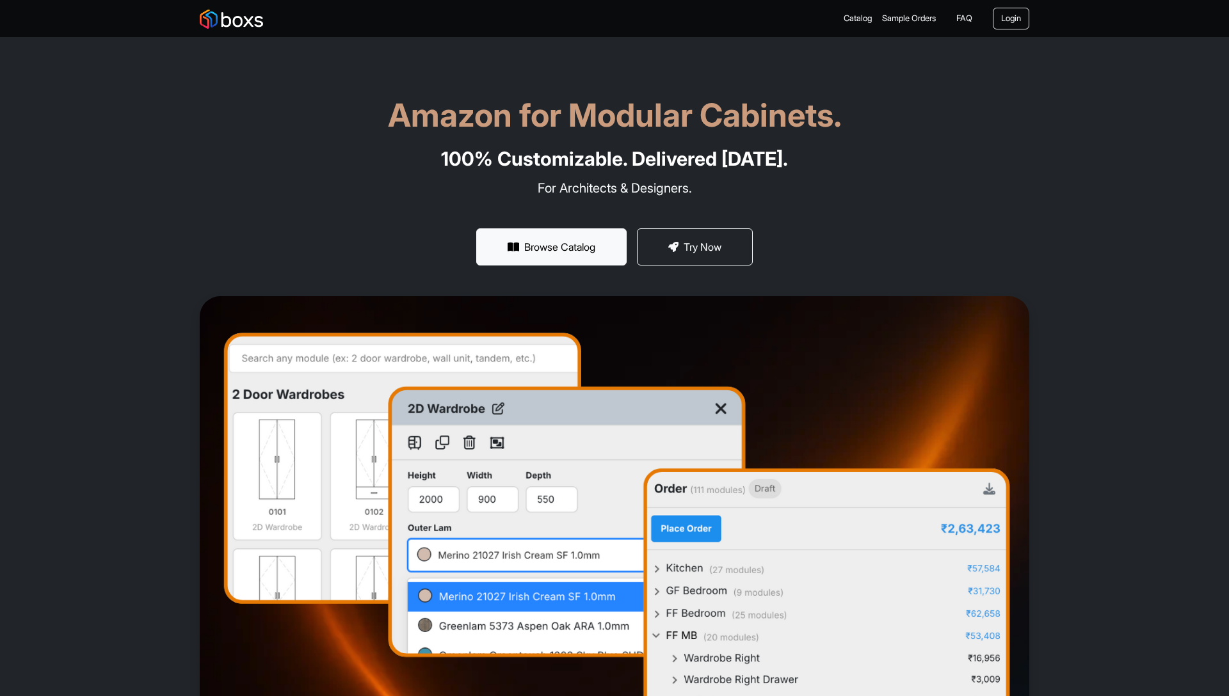
click at [233, 72] on section "Amazon for Modular Cabinets. 100% Customizable. Delivered [DATE]. For Architect…" at bounding box center [614, 393] width 1229 height 786
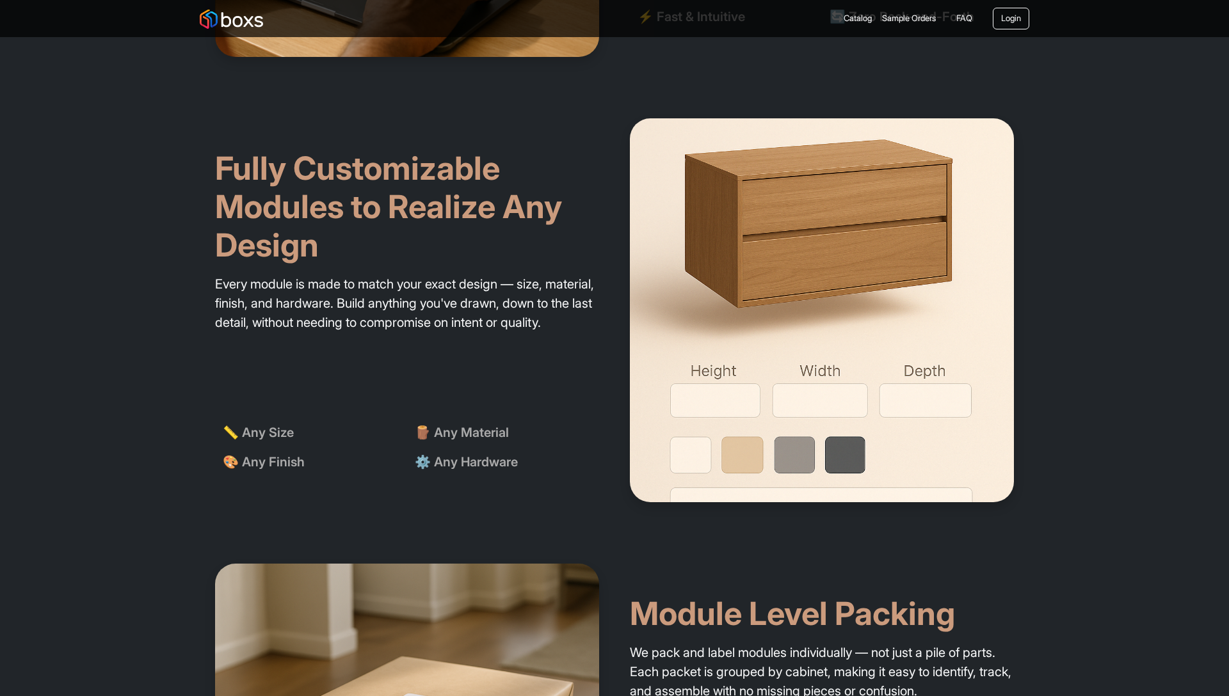
scroll to position [1572, 0]
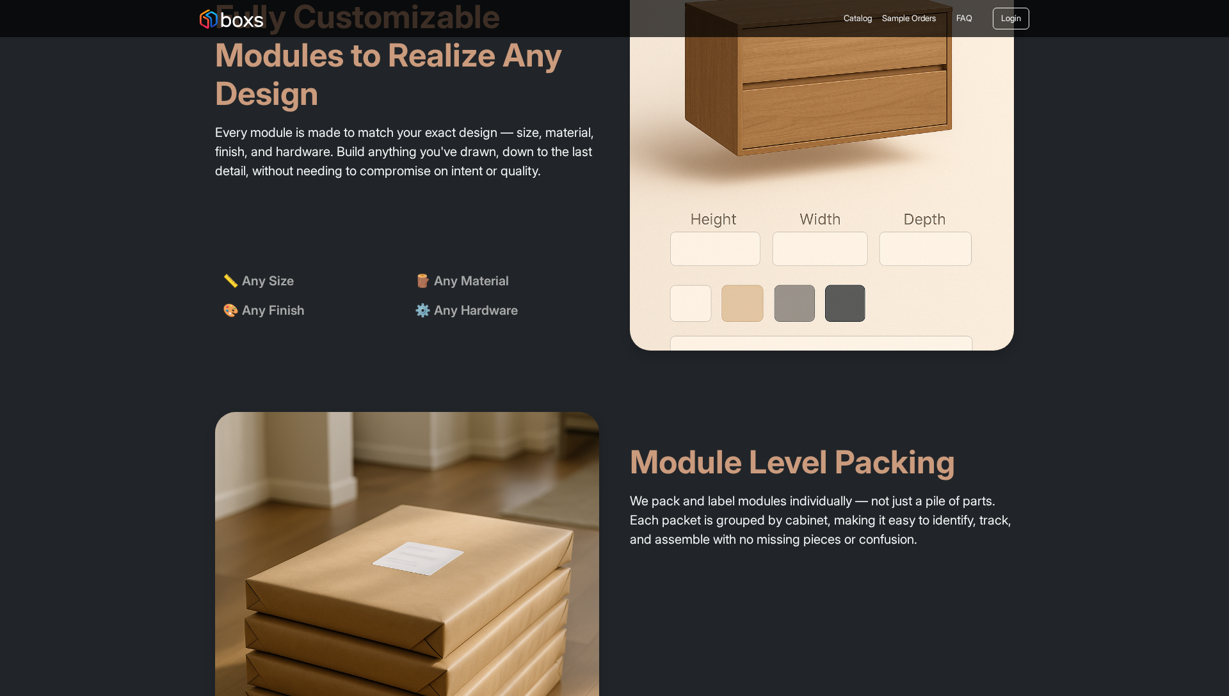
click at [52, 210] on section "Fully Customizable Modules to Realize Any Design Every module is made to match …" at bounding box center [614, 159] width 1229 height 446
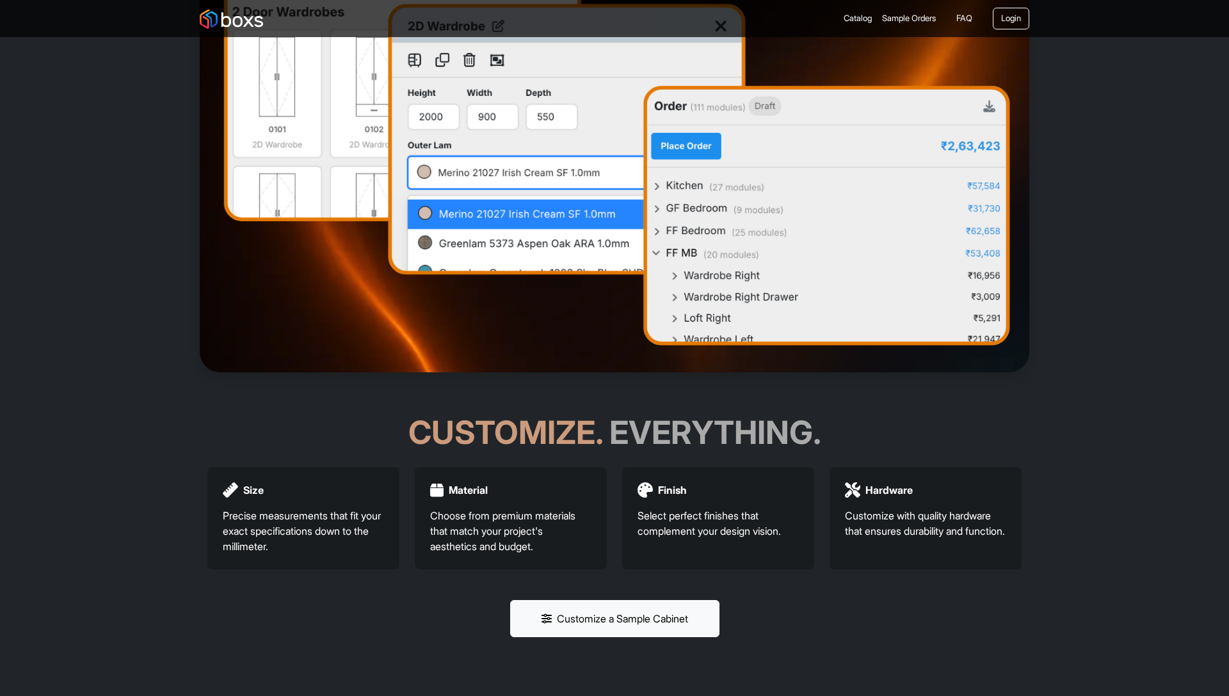
scroll to position [0, 0]
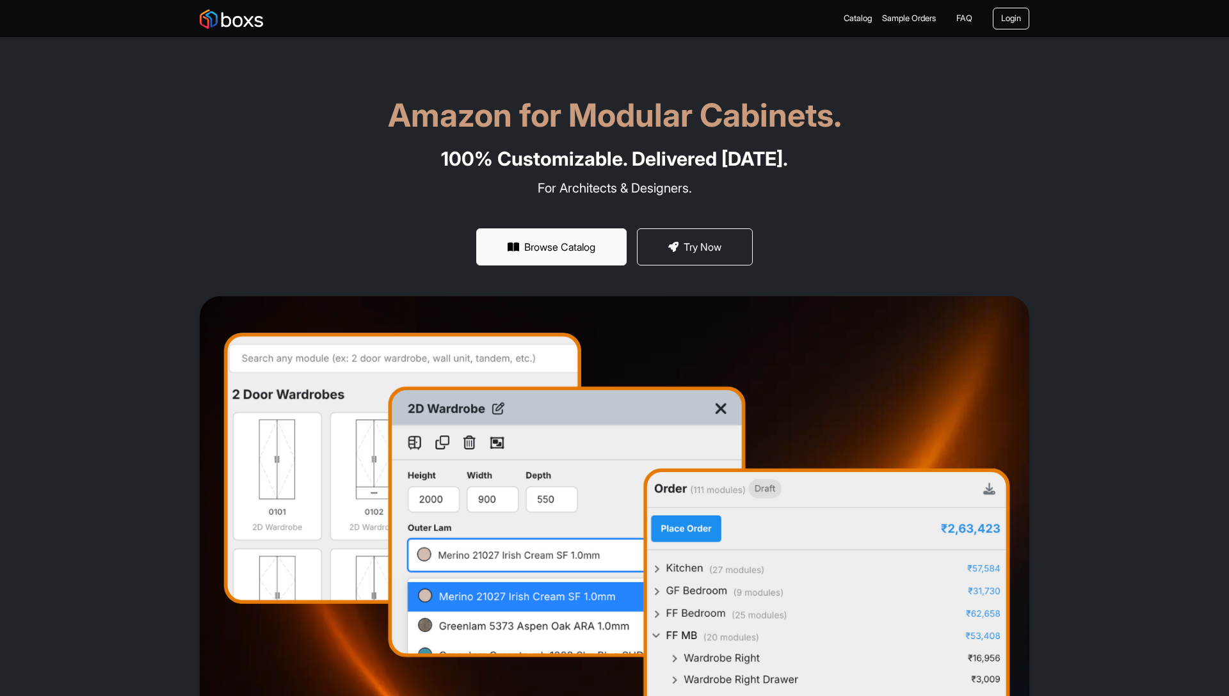
click at [61, 273] on section "Amazon for Modular Cabinets. 100% Customizable. Delivered [DATE]. For Architect…" at bounding box center [614, 393] width 1229 height 786
click at [81, 175] on section "Amazon for Modular Cabinets. 100% Customizable. Delivered [DATE]. For Architect…" at bounding box center [614, 393] width 1229 height 786
click at [415, 111] on h1 "Amazon for Modular Cabinets." at bounding box center [615, 115] width 830 height 38
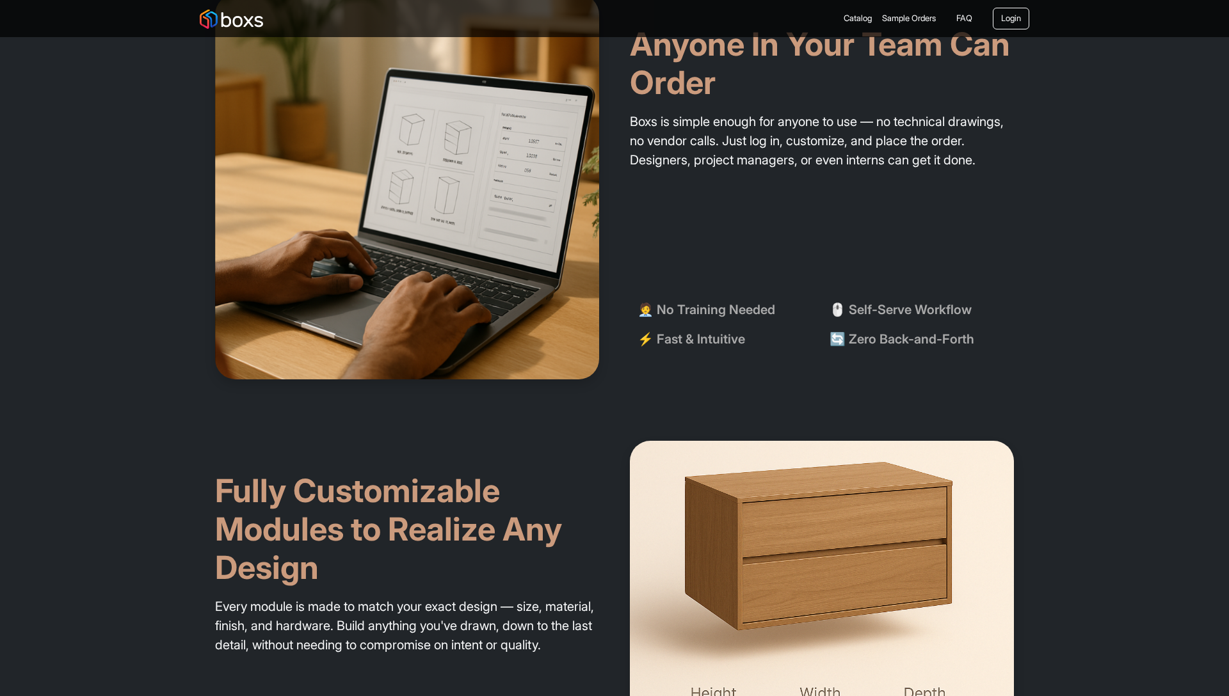
scroll to position [1541, 0]
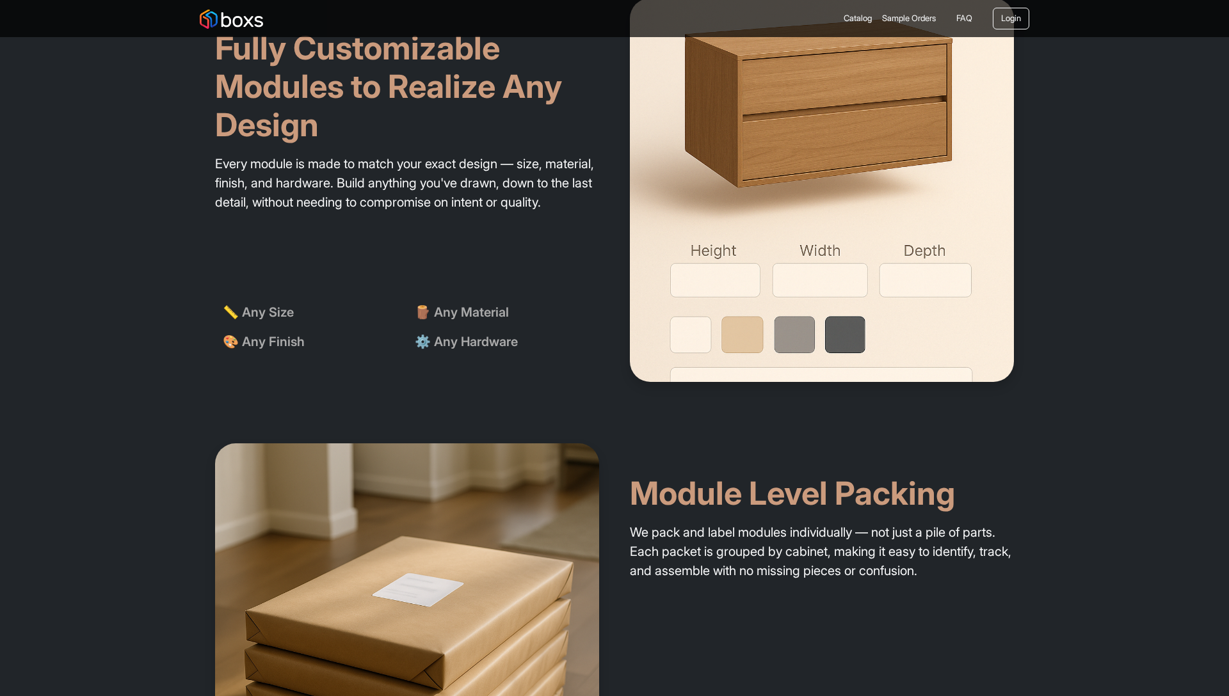
click at [19, 276] on section "Fully Customizable Modules to Realize Any Design Every module is made to match …" at bounding box center [614, 190] width 1229 height 446
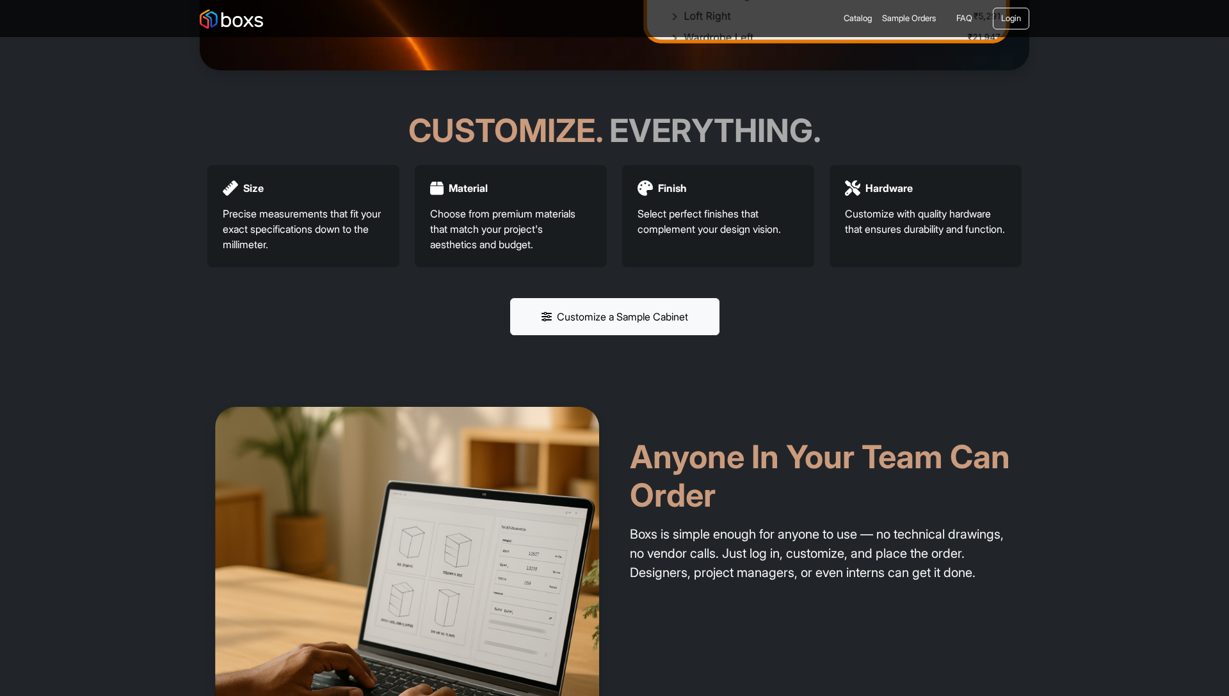
scroll to position [0, 0]
